Goal: Information Seeking & Learning: Understand process/instructions

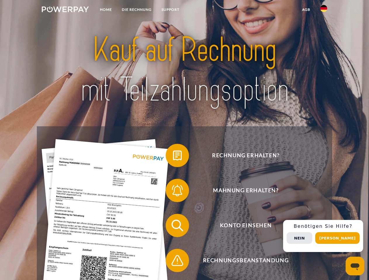
click at [65, 10] on img at bounding box center [65, 9] width 47 height 6
click at [324, 10] on img at bounding box center [323, 8] width 7 height 7
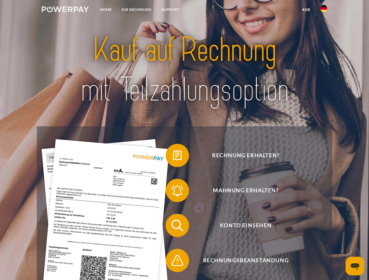
click at [306, 10] on link "agb" at bounding box center [306, 9] width 18 height 11
click at [173, 157] on span at bounding box center [168, 155] width 29 height 29
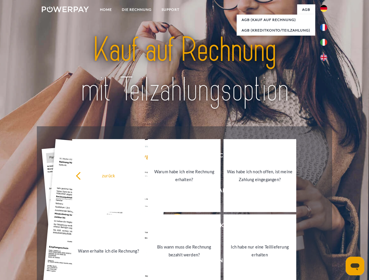
click at [173, 192] on link "Warum habe ich eine Rechnung erhalten?" at bounding box center [184, 175] width 73 height 73
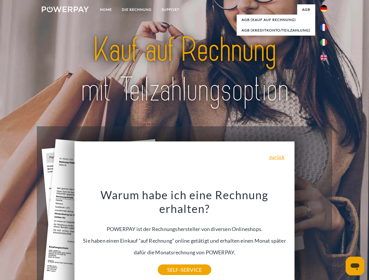
click at [173, 227] on div "Warum habe ich eine Rechnung erhalten? POWERPAY ist der Rechnungshersteller von…" at bounding box center [184, 229] width 213 height 82
click at [173, 262] on div "Warum habe ich eine Rechnung erhalten? POWERPAY ist der Rechnungshersteller von…" at bounding box center [184, 229] width 213 height 82
click at [325, 236] on div "Rechnung erhalten? Mahnung erhalten? Konto einsehen" at bounding box center [184, 243] width 295 height 234
click at [311, 237] on span "Konto einsehen" at bounding box center [245, 225] width 143 height 23
click at [339, 238] on header "Home DIE RECHNUNG SUPPORT" at bounding box center [184, 201] width 369 height 403
